Goal: Information Seeking & Learning: Learn about a topic

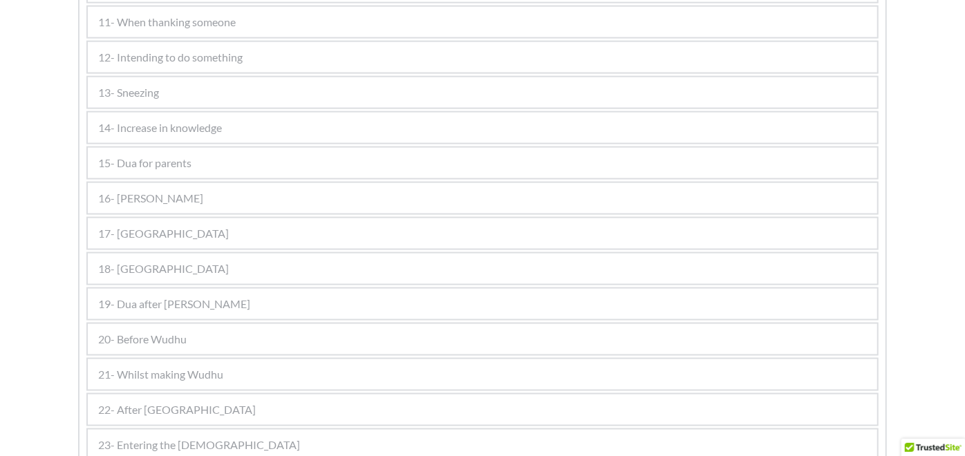
click at [178, 190] on span "16- [PERSON_NAME]" at bounding box center [150, 198] width 105 height 17
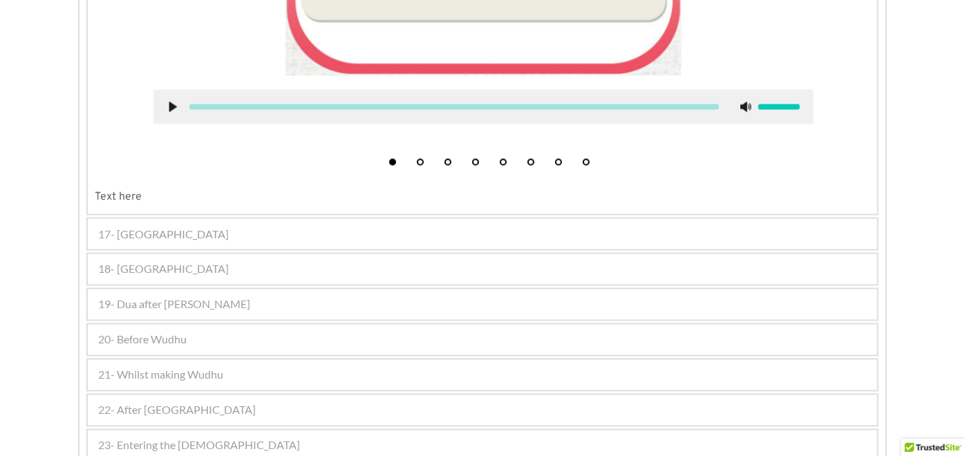
scroll to position [1426, 0]
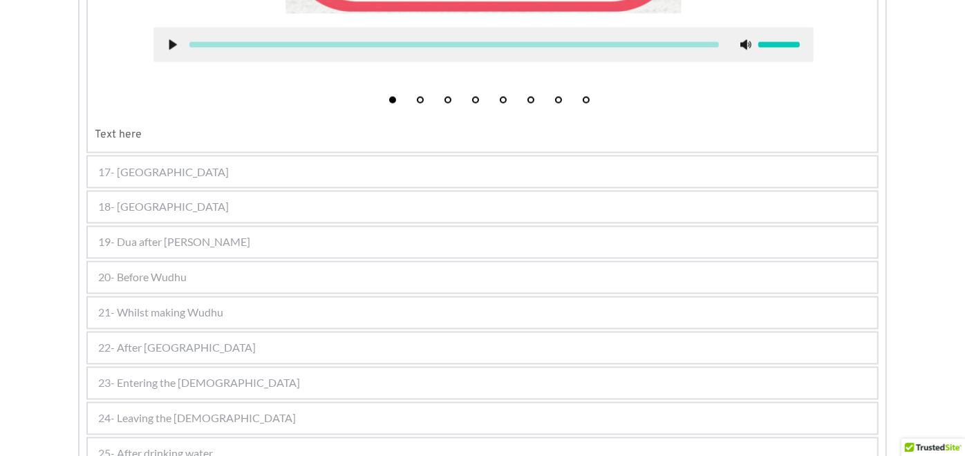
click at [152, 167] on div "17- [GEOGRAPHIC_DATA]" at bounding box center [483, 172] width 790 height 30
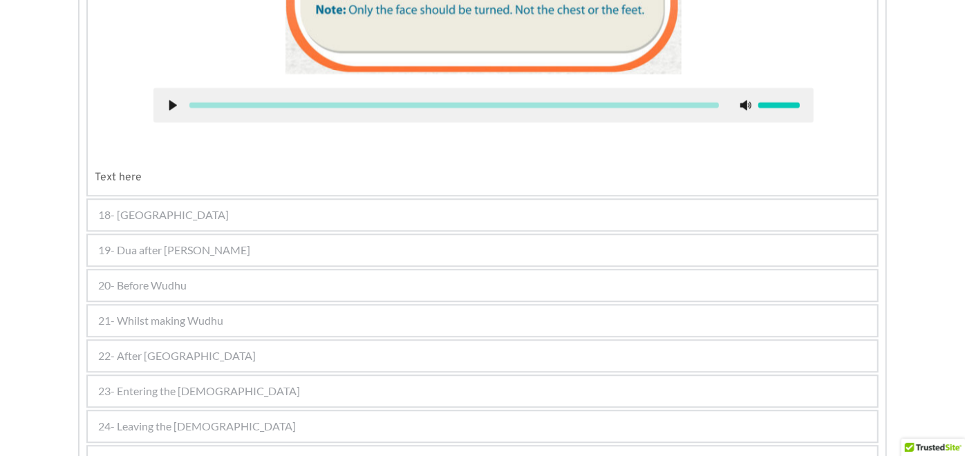
scroll to position [2078, 0]
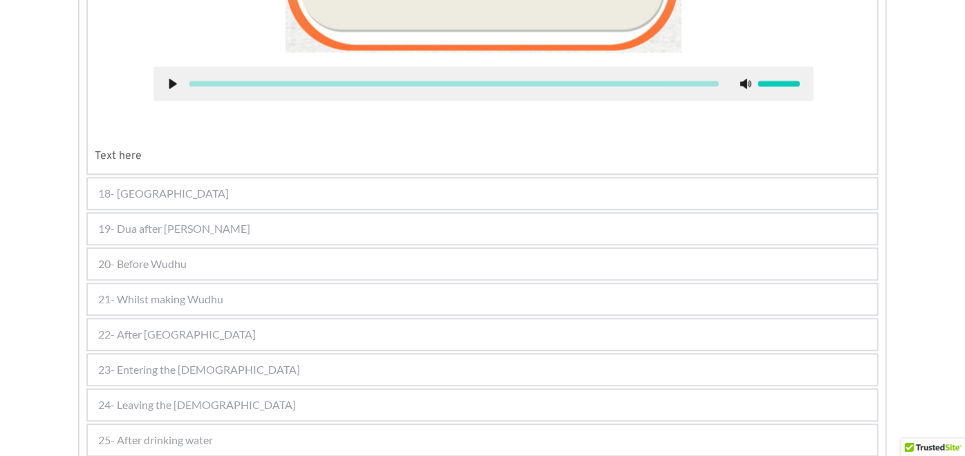
click at [163, 181] on div "18- [GEOGRAPHIC_DATA]" at bounding box center [483, 193] width 790 height 30
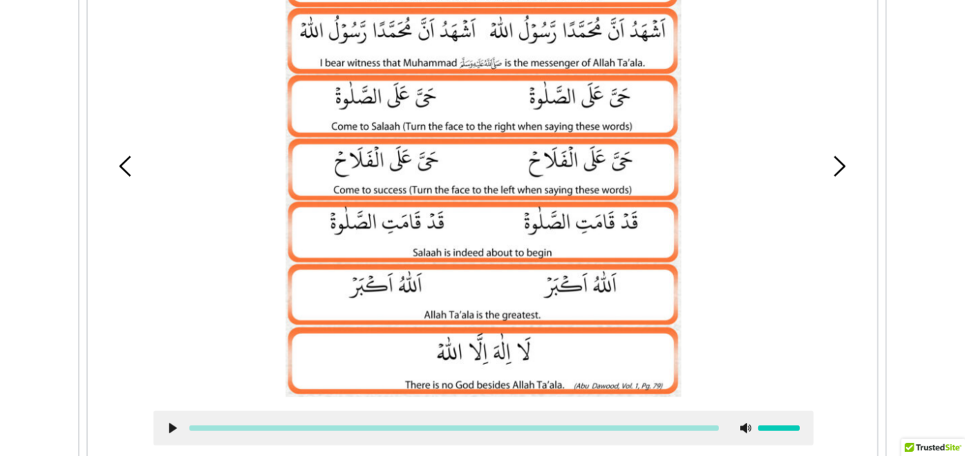
scroll to position [1140, 0]
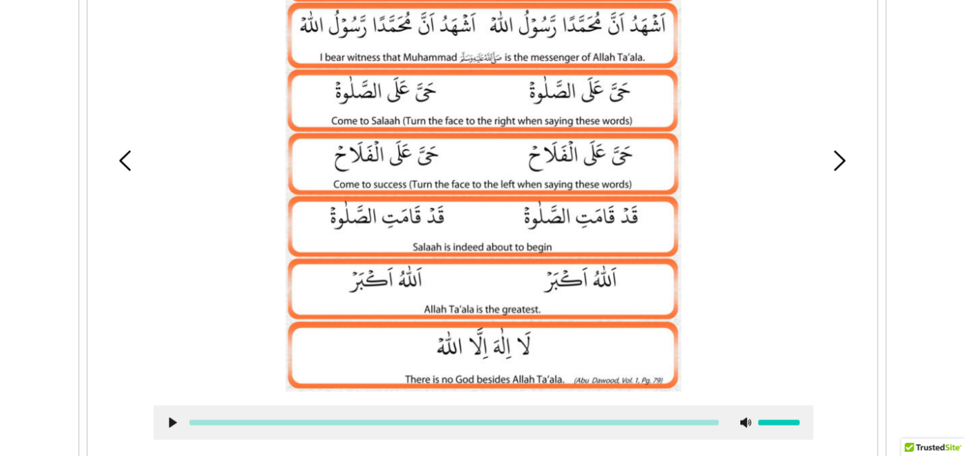
click at [170, 418] on use at bounding box center [173, 423] width 8 height 10
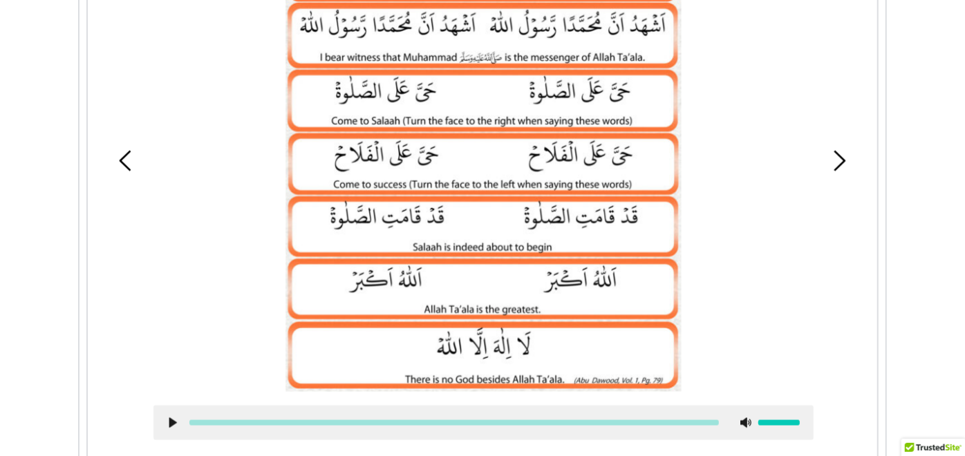
click at [170, 418] on use at bounding box center [173, 423] width 8 height 10
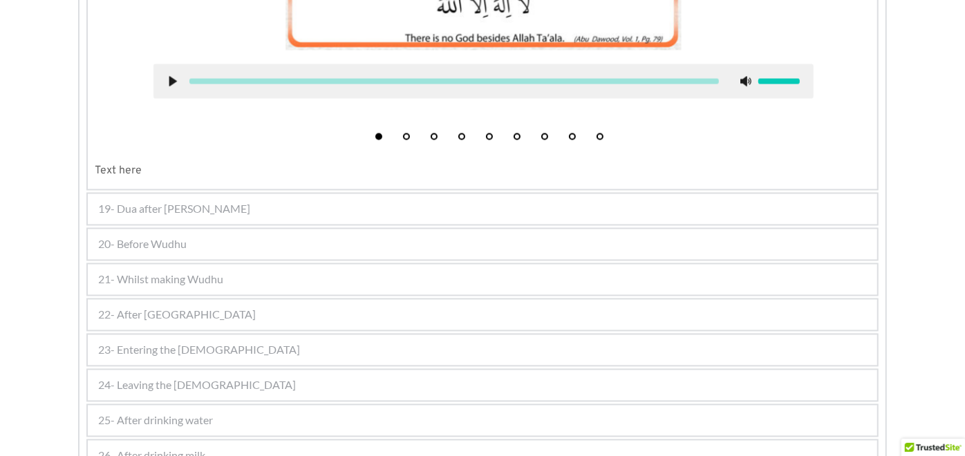
scroll to position [1485, 0]
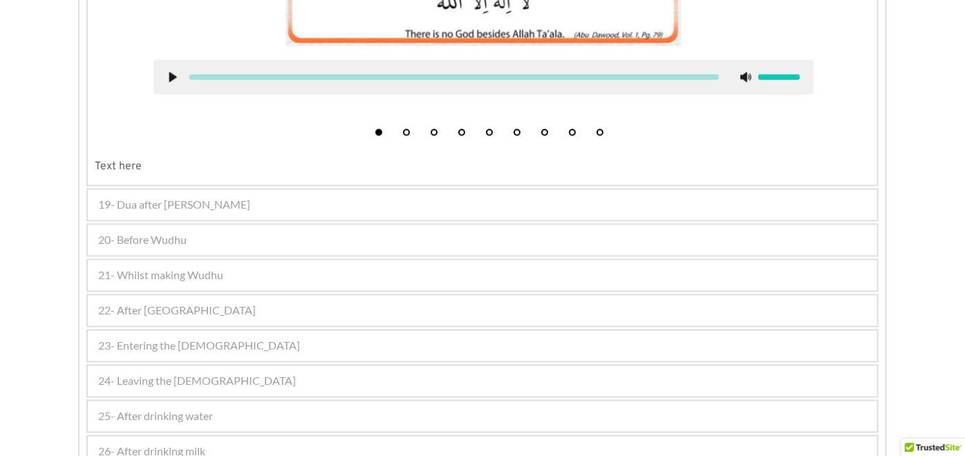
click at [212, 190] on div "19- Dua after [PERSON_NAME]" at bounding box center [483, 205] width 790 height 30
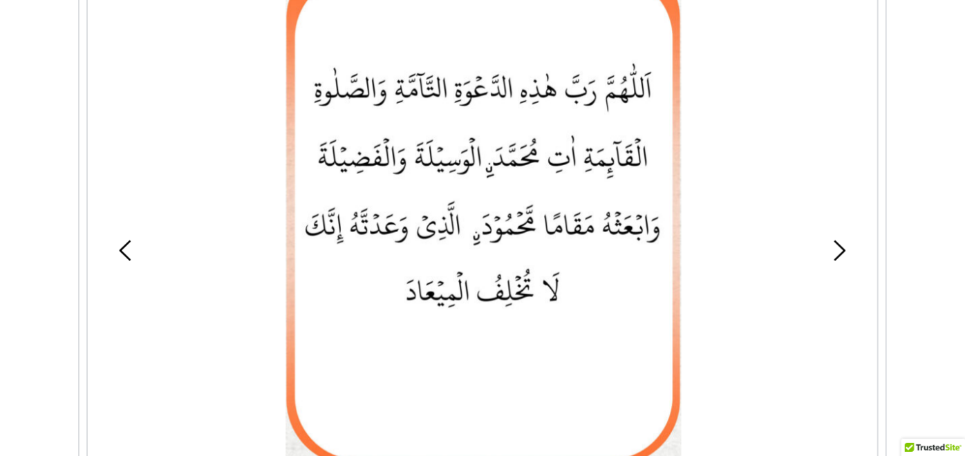
scroll to position [1072, 0]
